Goal: Task Accomplishment & Management: Use online tool/utility

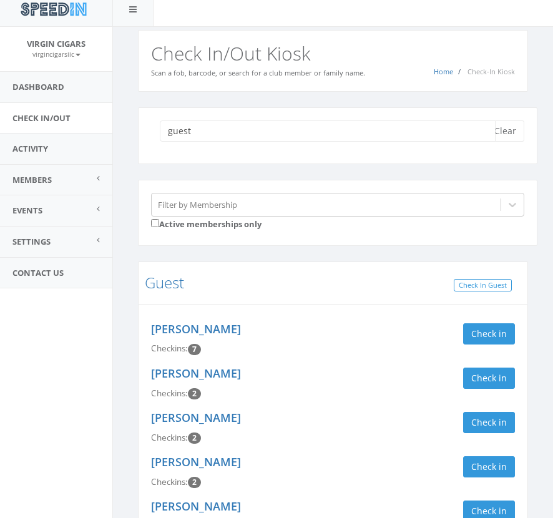
scroll to position [12, 0]
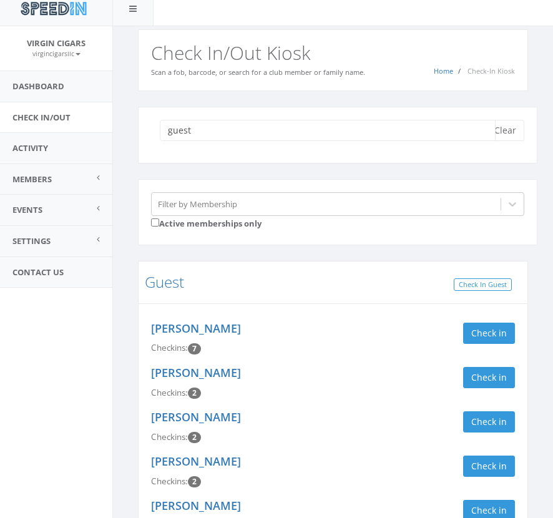
click at [472, 134] on input "guest" at bounding box center [328, 130] width 336 height 21
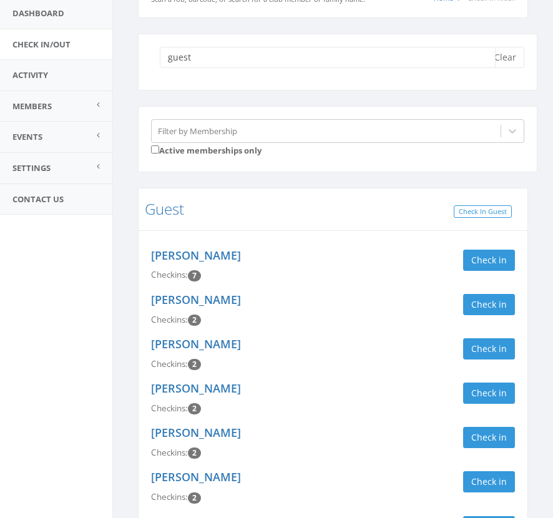
scroll to position [95, 0]
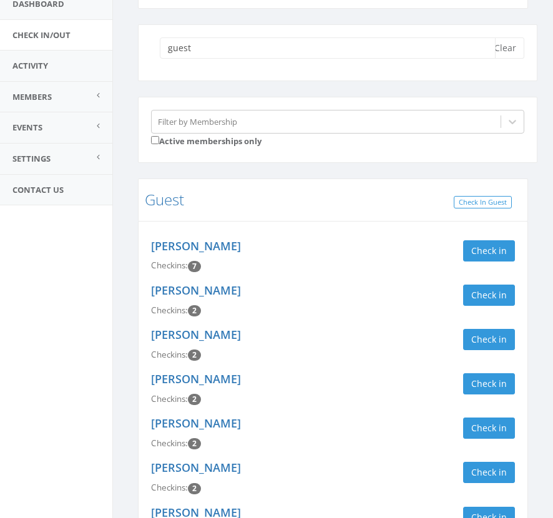
click at [327, 51] on input "guest" at bounding box center [328, 47] width 336 height 21
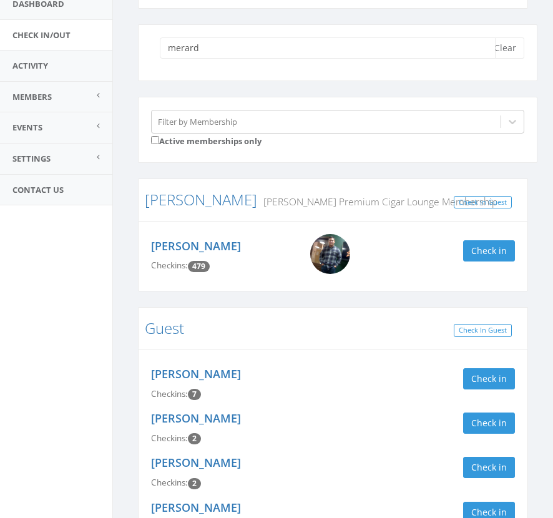
scroll to position [1, 0]
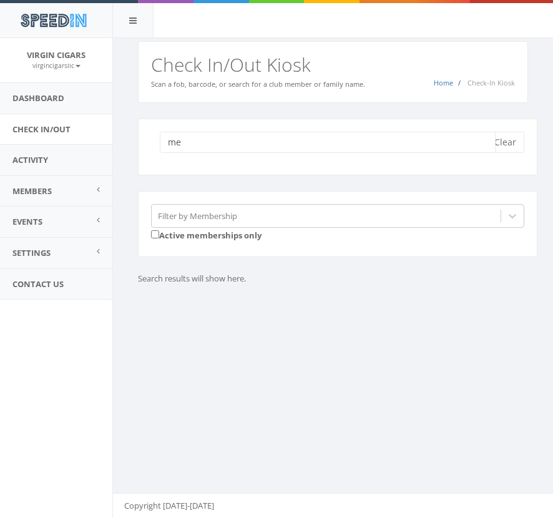
type input "m"
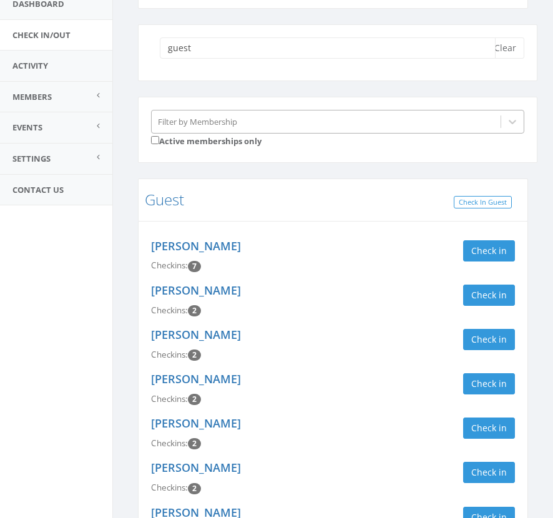
scroll to position [88, 0]
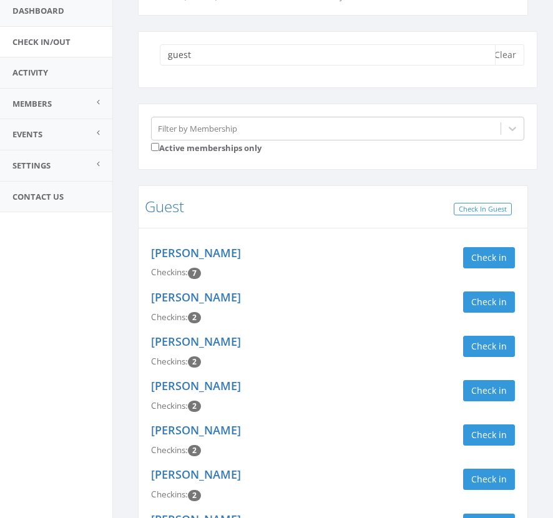
click at [273, 54] on input "guest" at bounding box center [328, 54] width 336 height 21
click at [274, 54] on input "guest" at bounding box center [328, 54] width 336 height 21
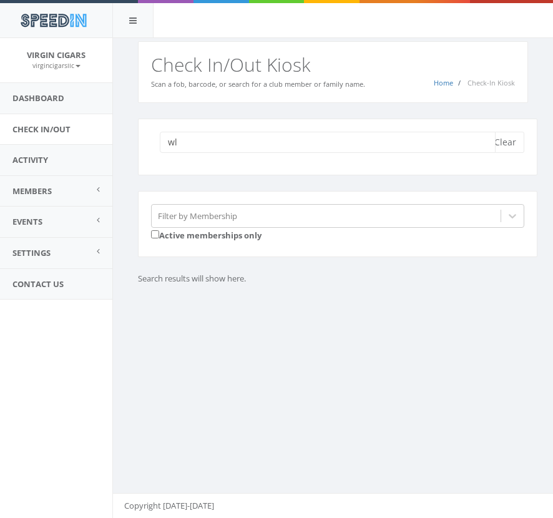
type input "w"
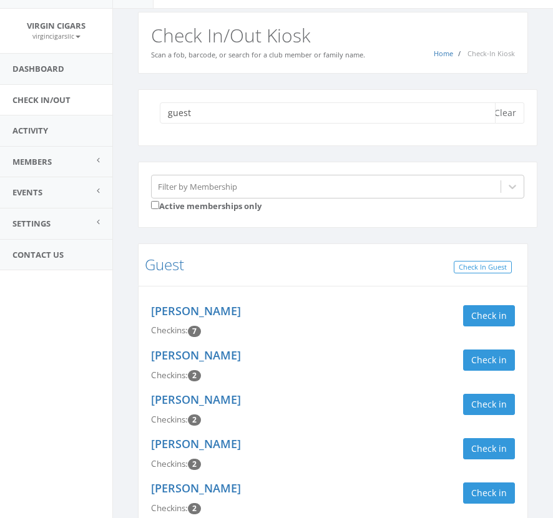
scroll to position [29, 0]
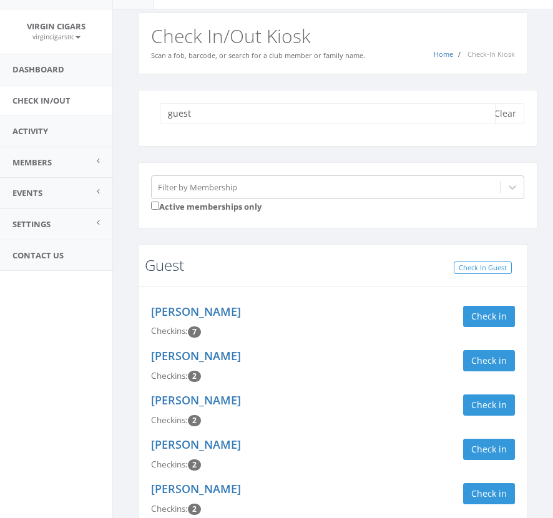
type input "guest"
click at [163, 260] on link "Guest" at bounding box center [164, 264] width 39 height 21
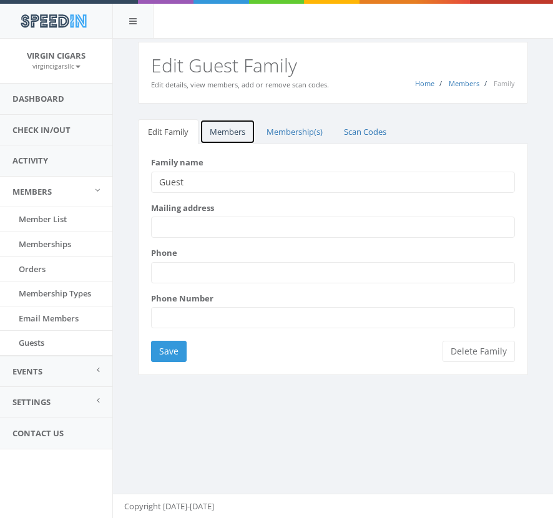
click at [232, 130] on link "Members" at bounding box center [228, 132] width 56 height 26
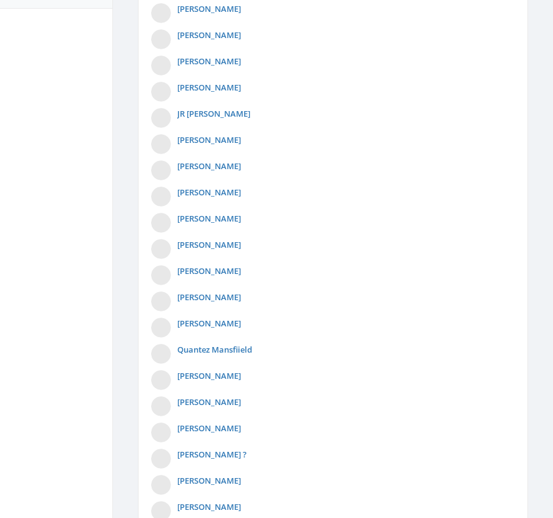
scroll to position [629, 0]
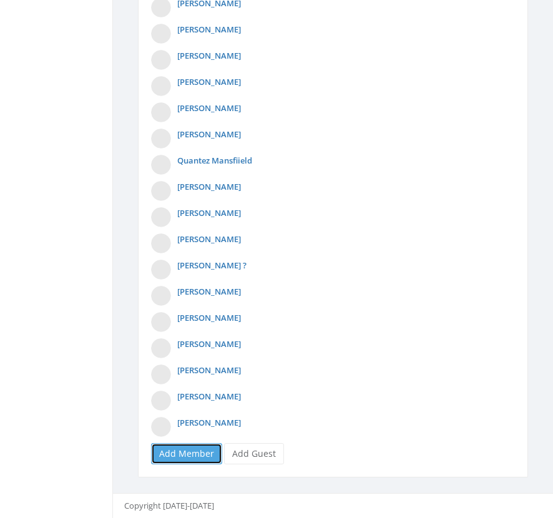
click at [185, 449] on link "Add Member" at bounding box center [186, 453] width 71 height 21
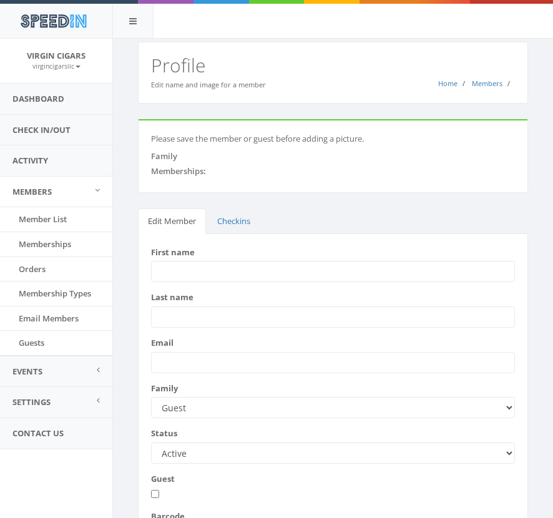
click at [291, 268] on input "First name" at bounding box center [333, 271] width 364 height 21
type input "Wladimir"
type input "Merard"
click at [271, 258] on div "First name Wladimir" at bounding box center [333, 264] width 382 height 36
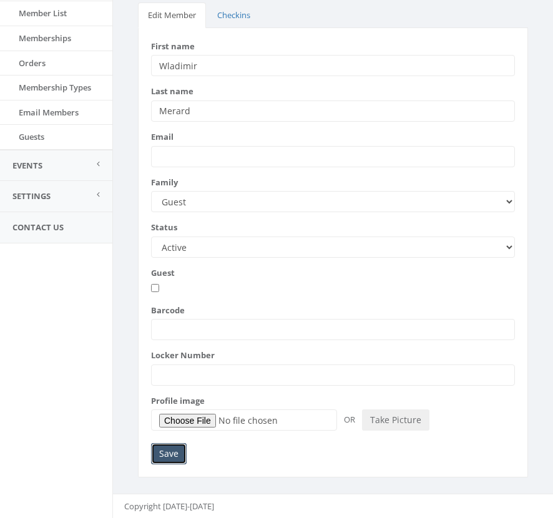
click at [171, 454] on input "Save" at bounding box center [169, 453] width 36 height 21
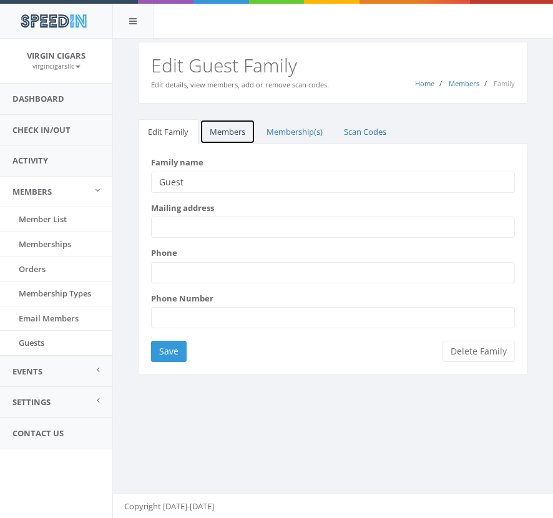
click at [242, 133] on link "Members" at bounding box center [228, 132] width 56 height 26
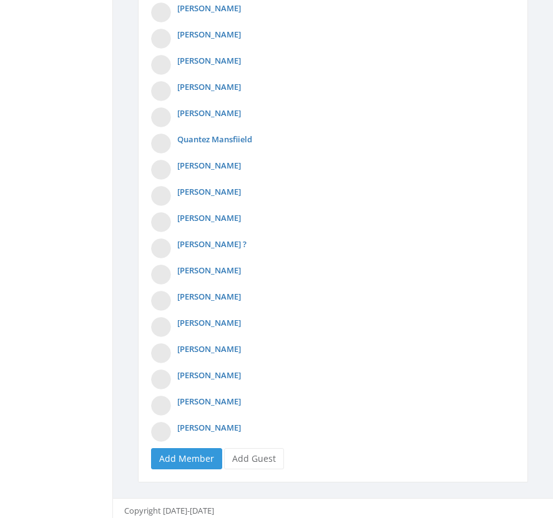
scroll to position [656, 0]
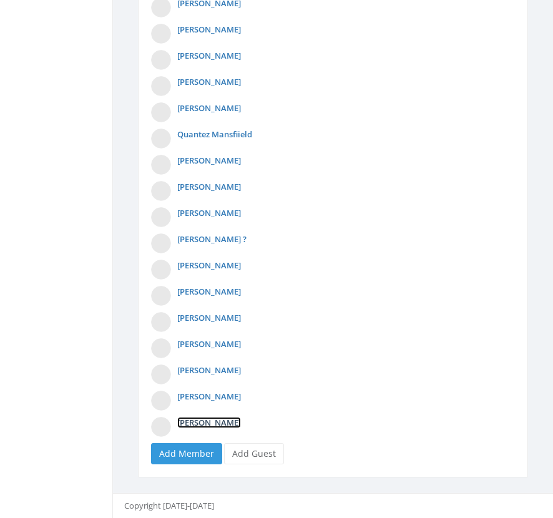
click at [228, 422] on link "Wladimir Merard" at bounding box center [209, 422] width 64 height 11
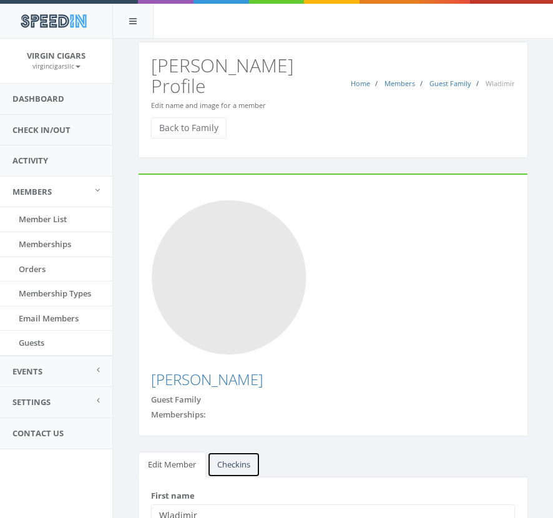
click at [243, 452] on link "Checkins" at bounding box center [233, 465] width 53 height 26
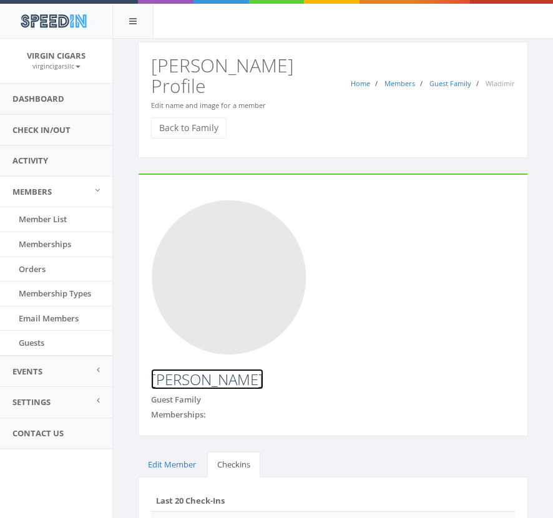
click at [242, 369] on link "[PERSON_NAME]" at bounding box center [207, 379] width 112 height 21
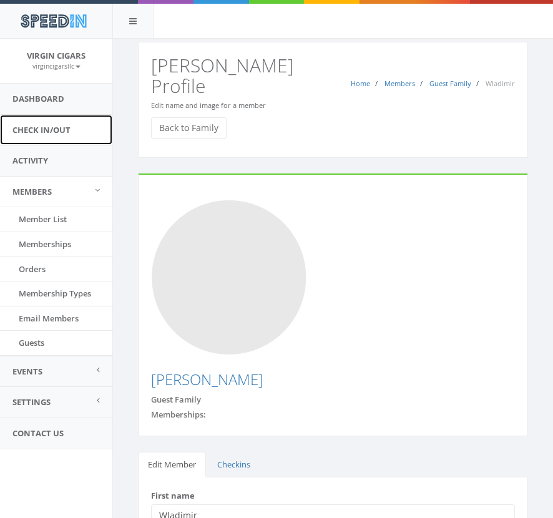
click at [44, 132] on link "Check In/Out" at bounding box center [56, 130] width 112 height 31
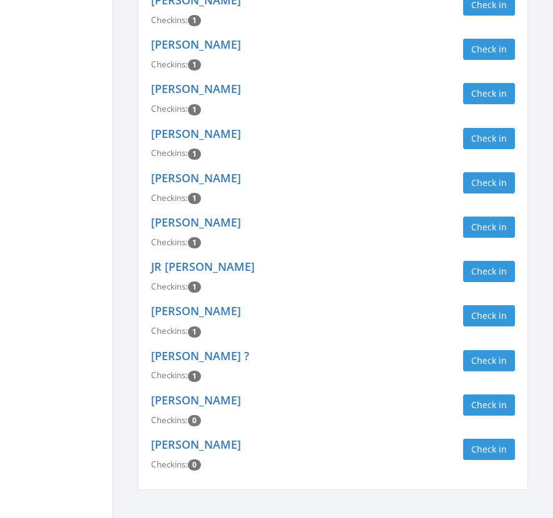
scroll to position [1434, 0]
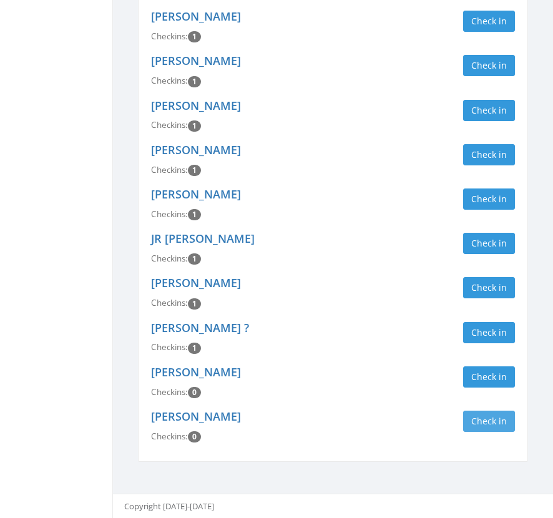
type input "guest"
click at [492, 427] on button "Check in" at bounding box center [489, 420] width 52 height 21
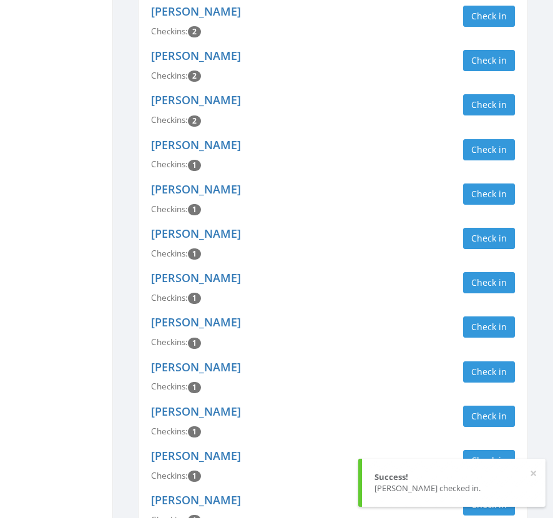
scroll to position [0, 0]
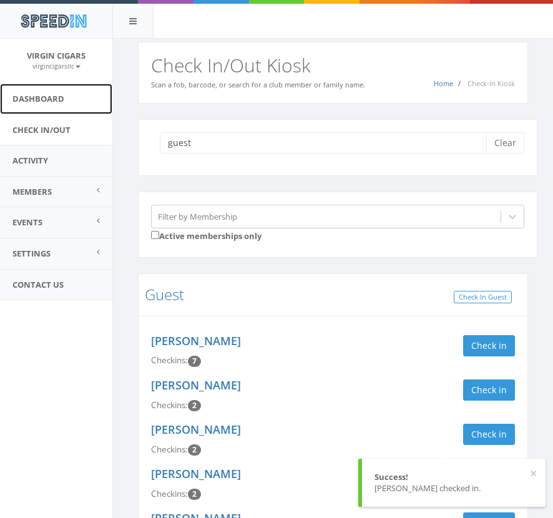
click at [59, 112] on link "Dashboard" at bounding box center [56, 99] width 112 height 31
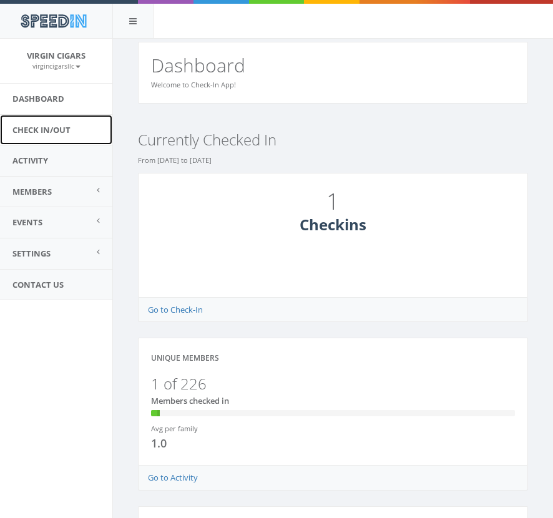
click at [57, 132] on link "Check In/Out" at bounding box center [56, 130] width 112 height 31
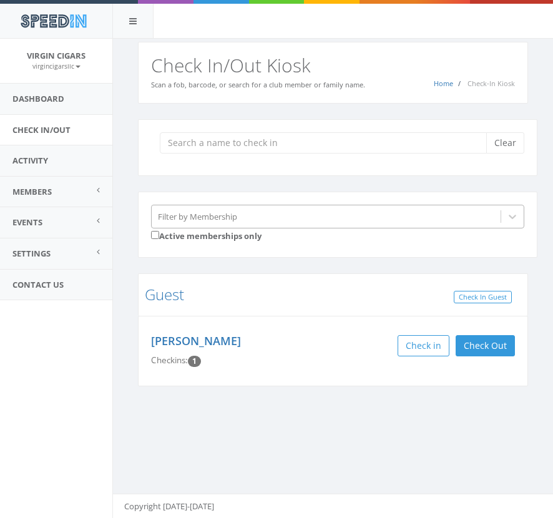
type input "j"
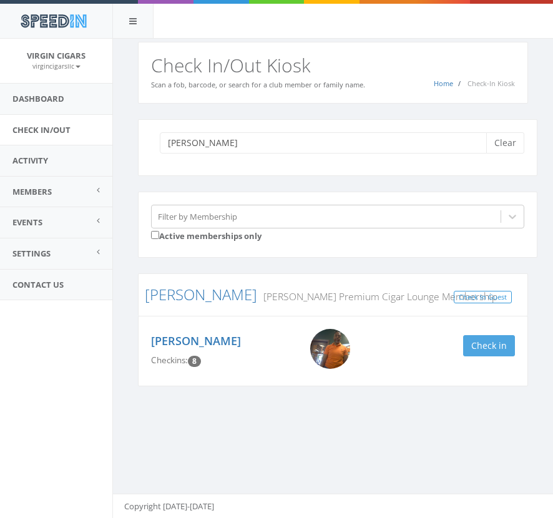
type input "[PERSON_NAME]"
click at [481, 348] on button "Check in" at bounding box center [489, 345] width 52 height 21
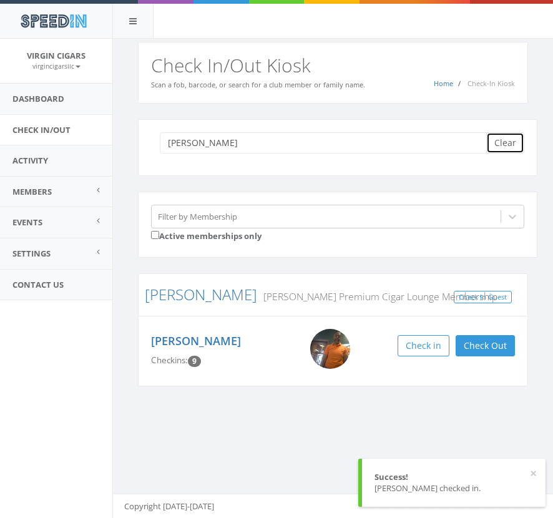
drag, startPoint x: 513, startPoint y: 143, endPoint x: 521, endPoint y: 132, distance: 14.2
click at [521, 133] on button "Clear" at bounding box center [505, 142] width 38 height 21
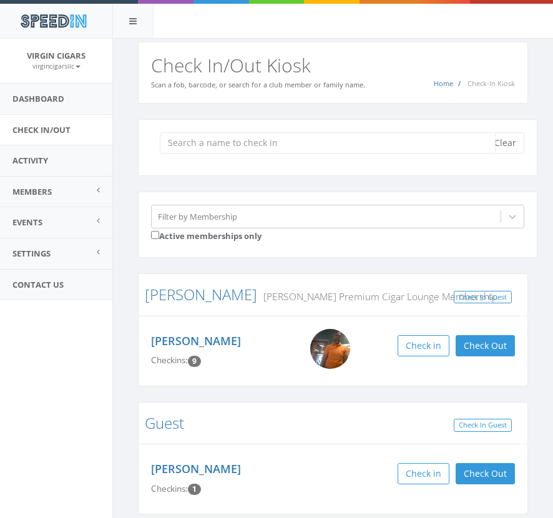
scroll to position [52, 0]
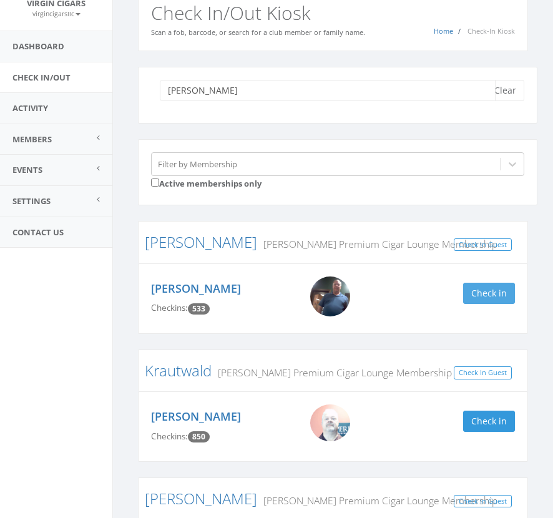
type input "kevin"
click at [488, 292] on button "Check in" at bounding box center [489, 293] width 52 height 21
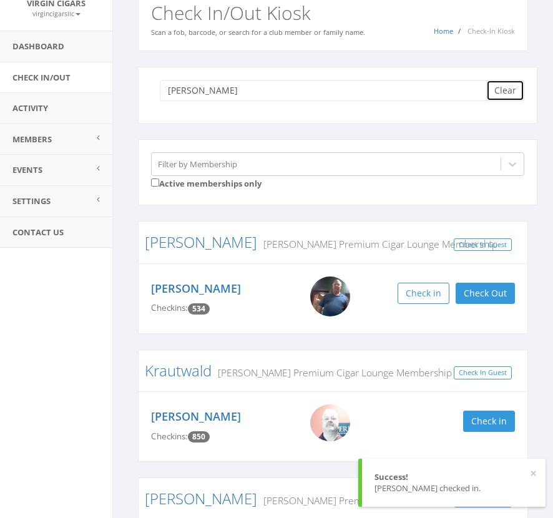
click at [506, 85] on button "Clear" at bounding box center [505, 90] width 38 height 21
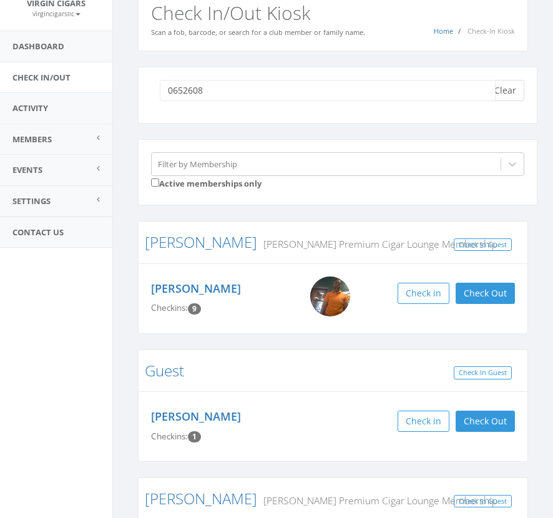
type input "06526082"
